Goal: Task Accomplishment & Management: Manage account settings

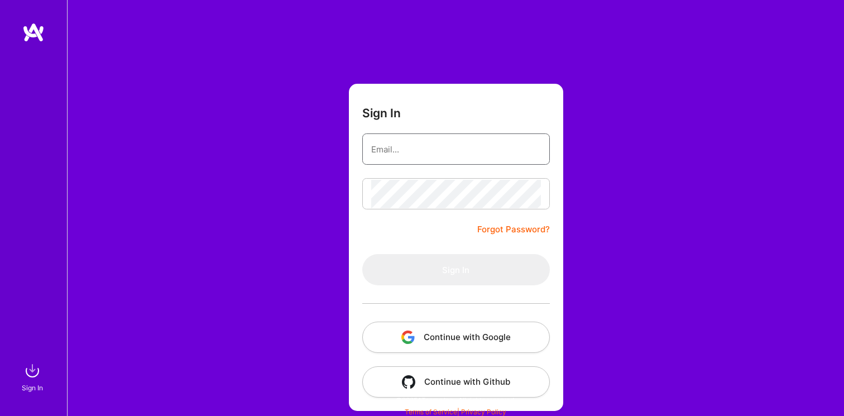
click at [541, 148] on nordpass-icon at bounding box center [541, 149] width 0 height 9
click at [319, 173] on div "Sign In Forgot Password? Sign In Continue with Google Continue with Github" at bounding box center [455, 209] width 777 height 419
click at [423, 328] on button "Continue with Google" at bounding box center [456, 337] width 188 height 31
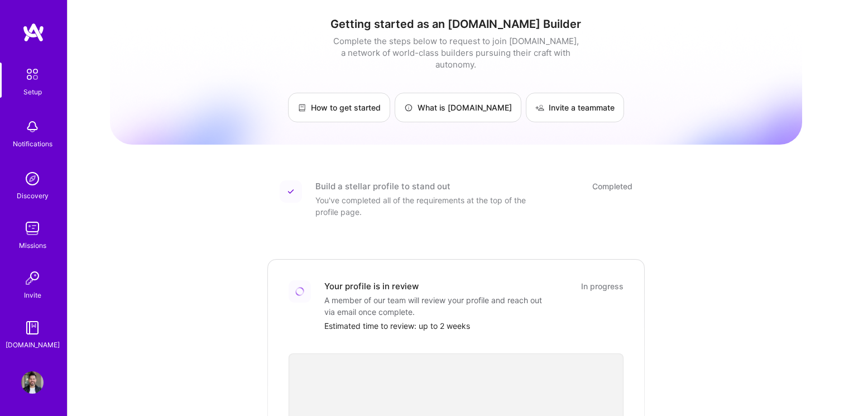
click at [32, 177] on img at bounding box center [32, 178] width 22 height 22
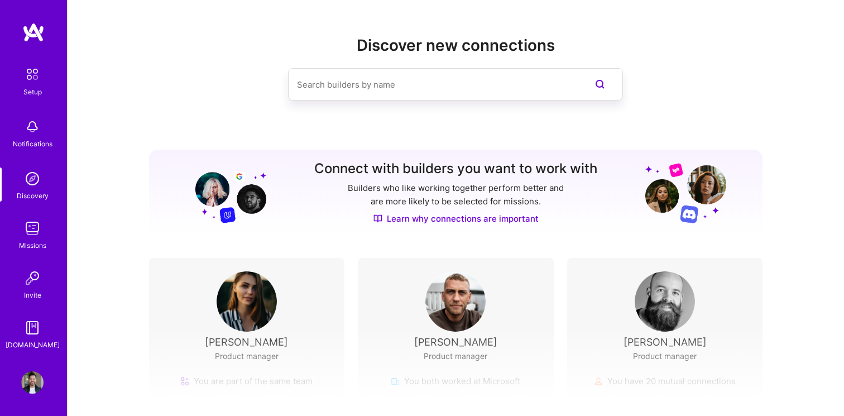
click at [32, 226] on img at bounding box center [32, 228] width 22 height 22
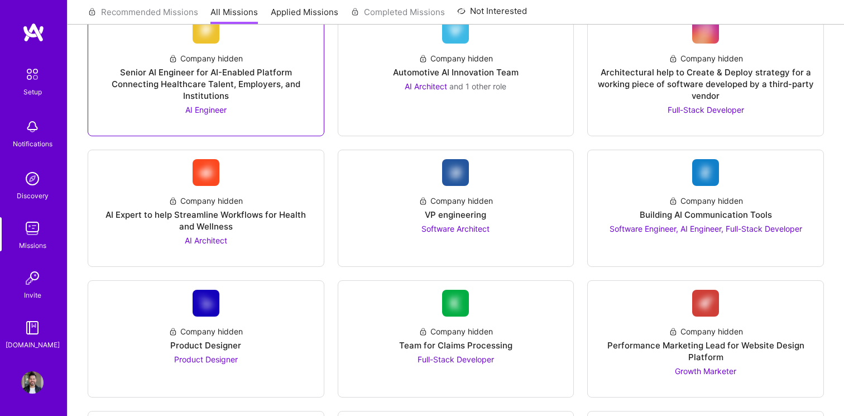
scroll to position [695, 0]
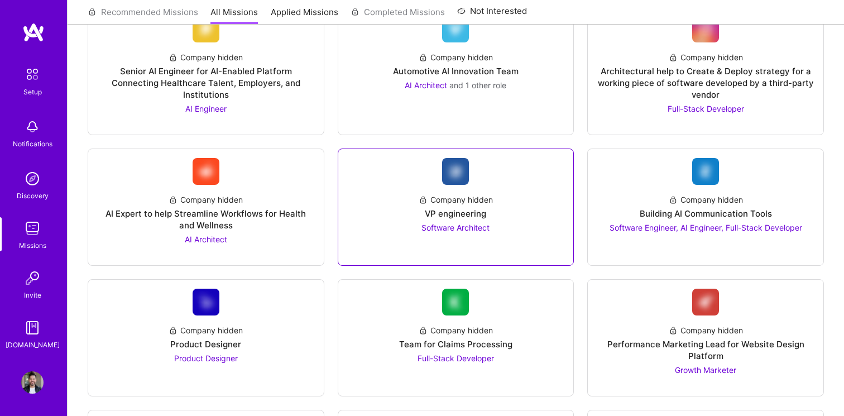
click at [495, 236] on link "Company hidden VP engineering Software Architect" at bounding box center [456, 207] width 218 height 98
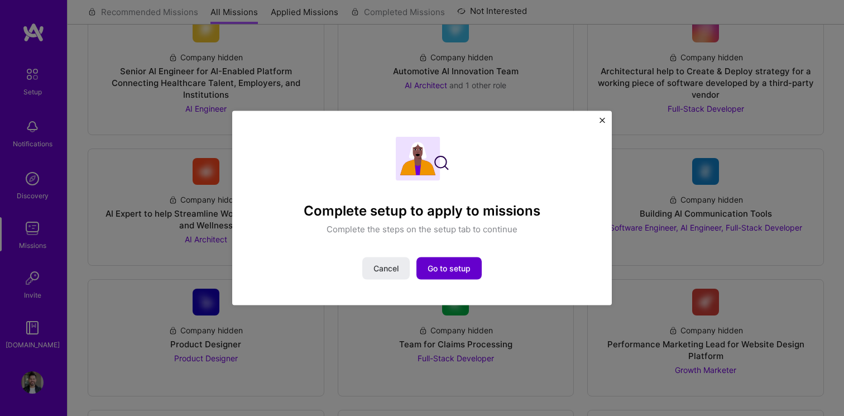
click at [439, 272] on span "Go to setup" at bounding box center [449, 268] width 43 height 11
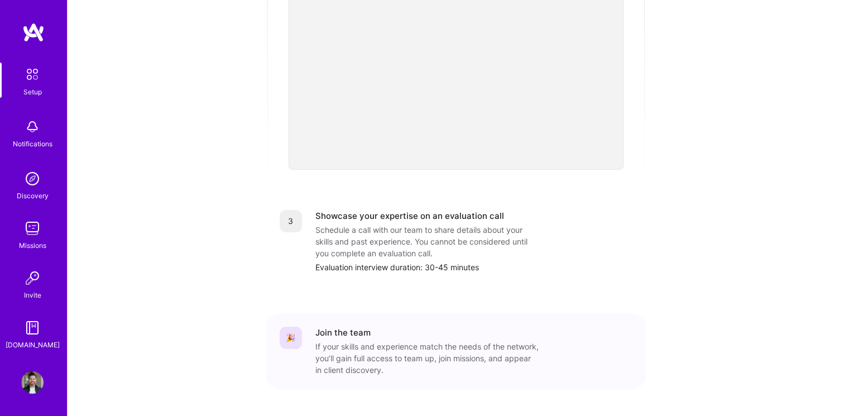
scroll to position [396, 0]
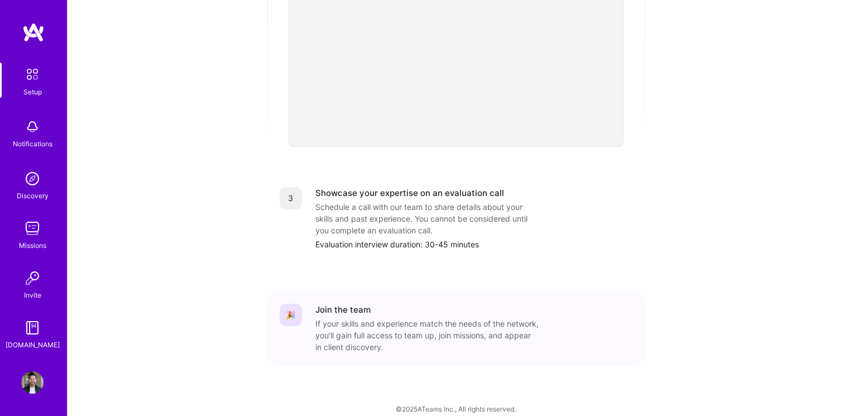
click at [36, 386] on img at bounding box center [32, 382] width 22 height 22
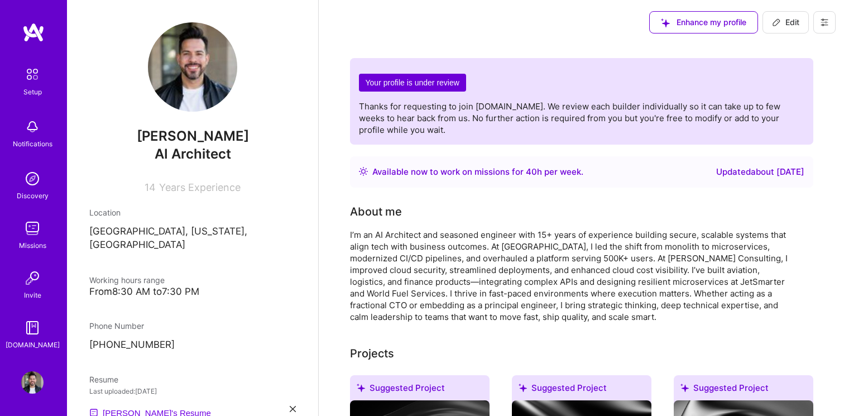
click at [389, 84] on h2 "Your profile is under review" at bounding box center [412, 83] width 107 height 18
click at [419, 116] on span "Thanks for requesting to join [DOMAIN_NAME]. We review each builder individuall…" at bounding box center [570, 118] width 422 height 34
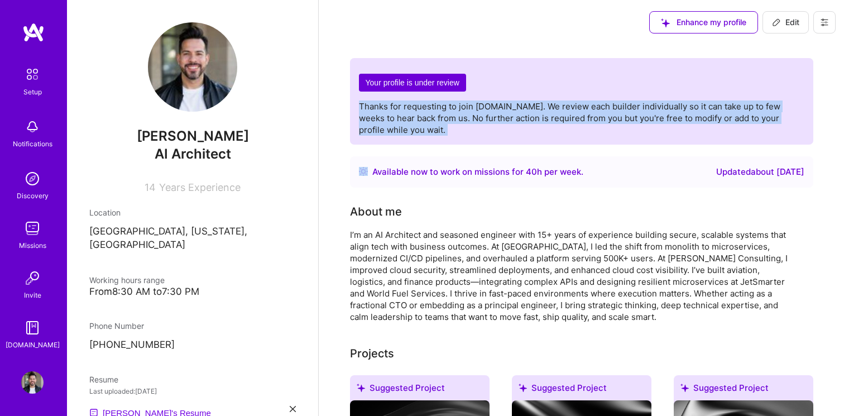
click at [419, 116] on span "Thanks for requesting to join [DOMAIN_NAME]. We review each builder individuall…" at bounding box center [570, 118] width 422 height 34
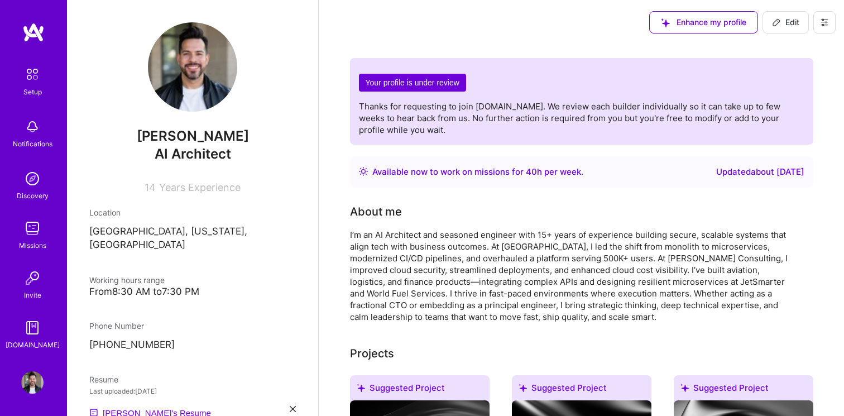
click at [717, 174] on div "Updated about [DATE]" at bounding box center [760, 171] width 88 height 13
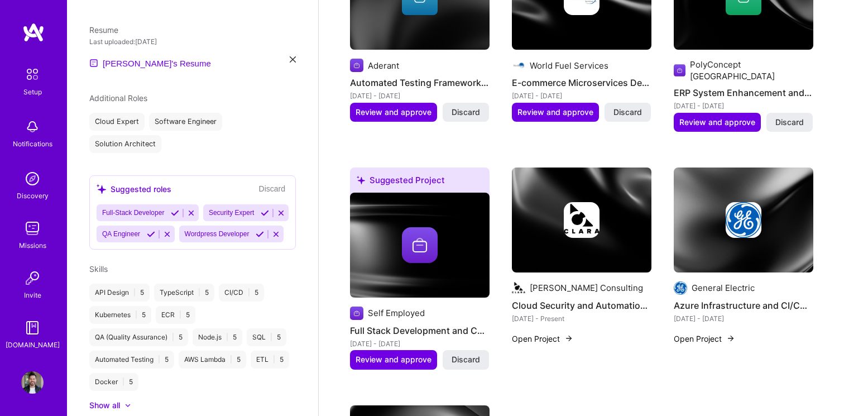
scroll to position [350, 0]
click at [272, 238] on icon at bounding box center [276, 233] width 8 height 8
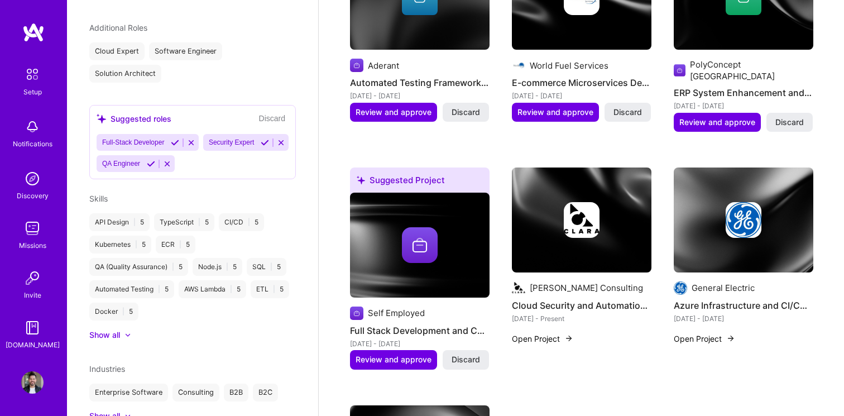
scroll to position [420, 0]
click at [171, 159] on icon at bounding box center [167, 163] width 8 height 8
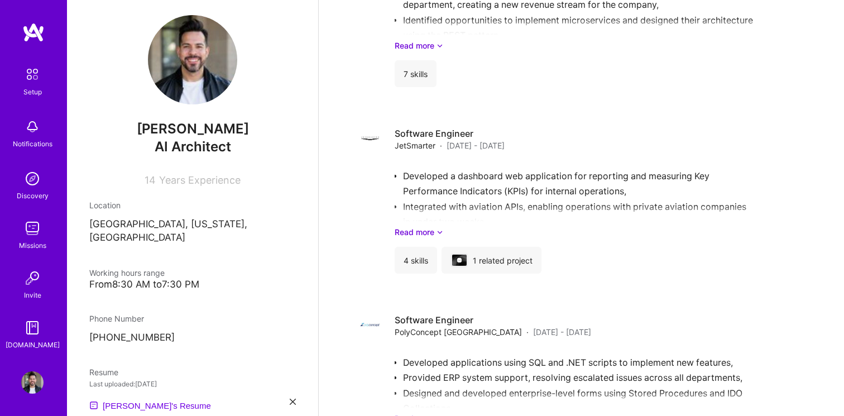
scroll to position [1806, 0]
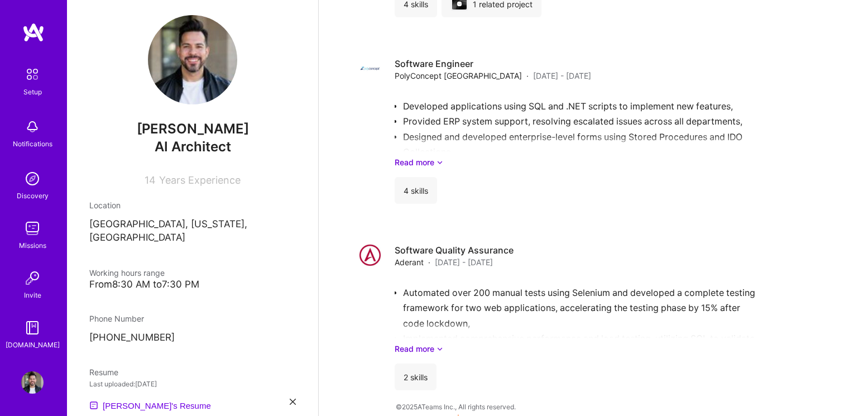
click at [36, 70] on img at bounding box center [32, 74] width 23 height 23
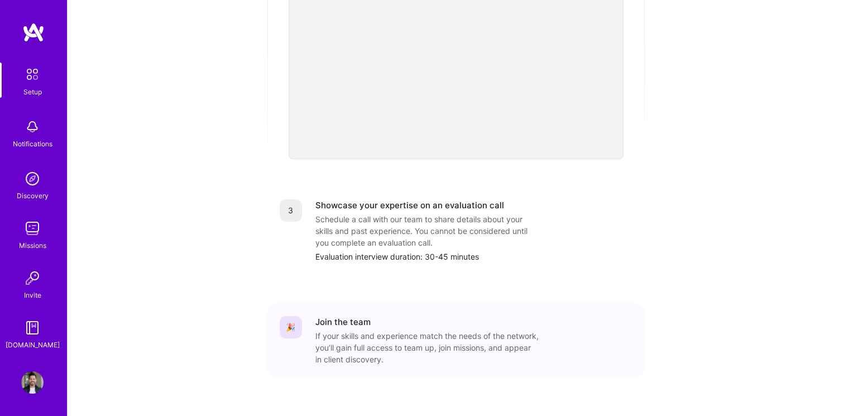
scroll to position [396, 0]
